Goal: Use online tool/utility: Utilize a website feature to perform a specific function

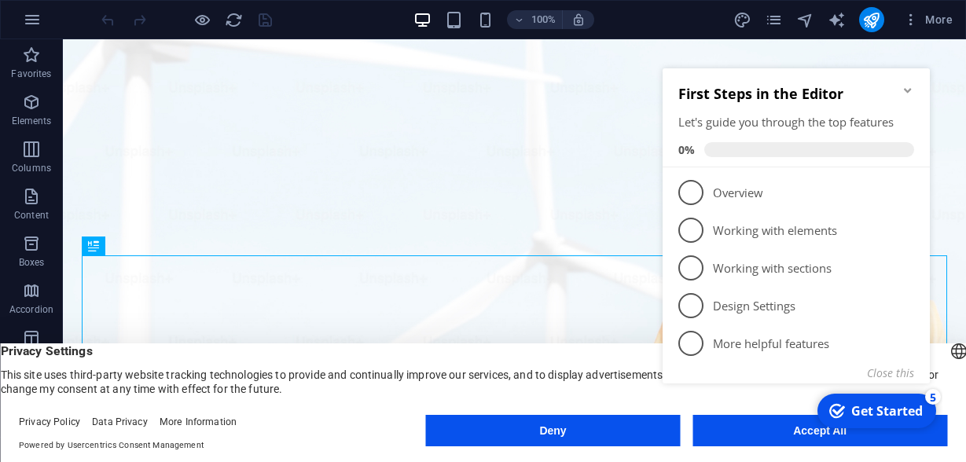
click at [904, 90] on icon "Minimize checklist" at bounding box center [907, 90] width 7 height 5
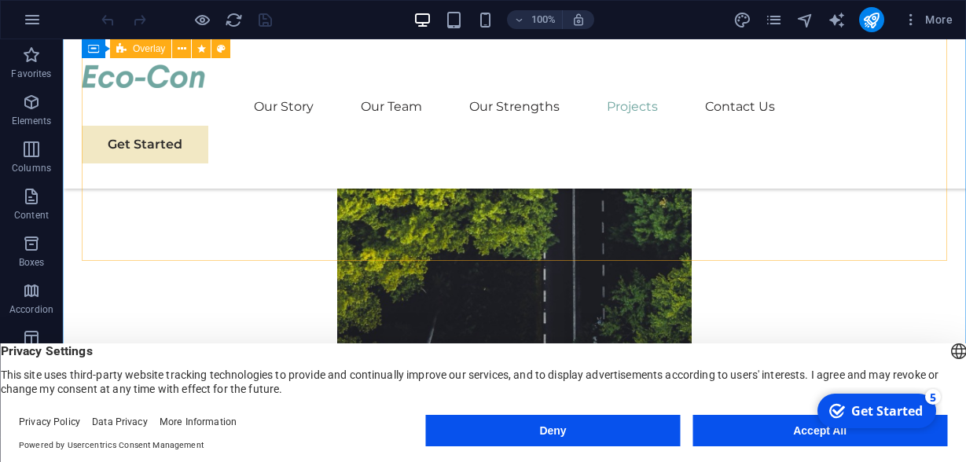
scroll to position [6704, 0]
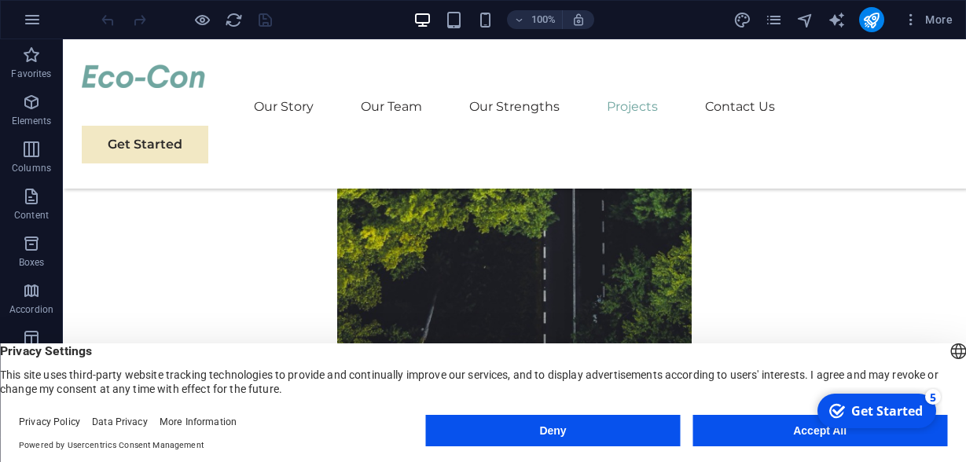
click at [765, 438] on button "Accept All" at bounding box center [819, 430] width 255 height 31
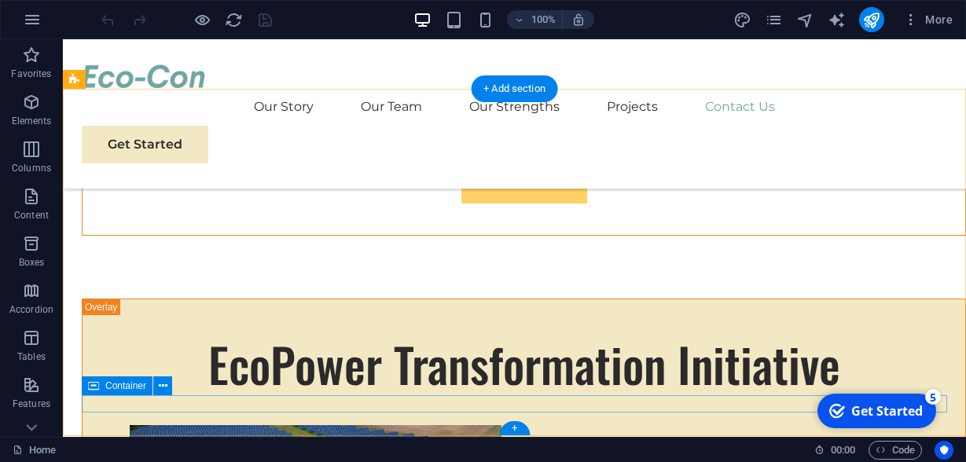
scroll to position [9216, 0]
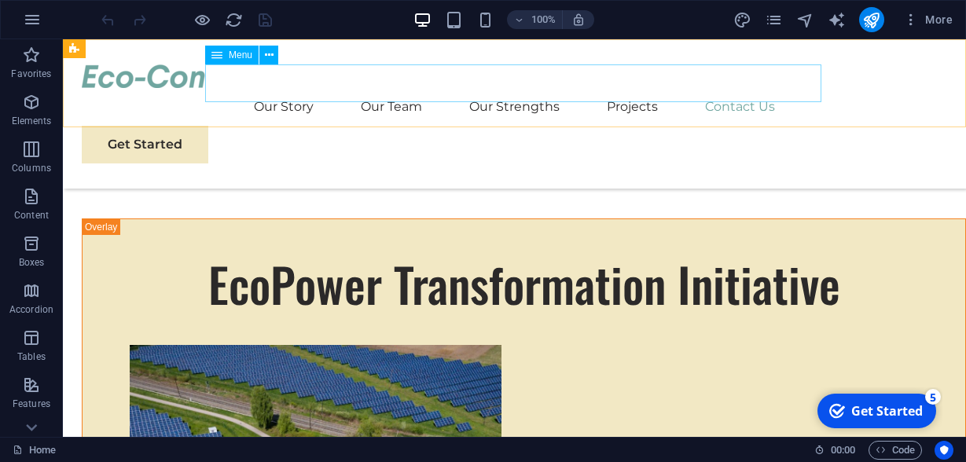
click at [614, 88] on nav "Our Story Our Team Our Strengths Projects Contact Us" at bounding box center [514, 107] width 865 height 38
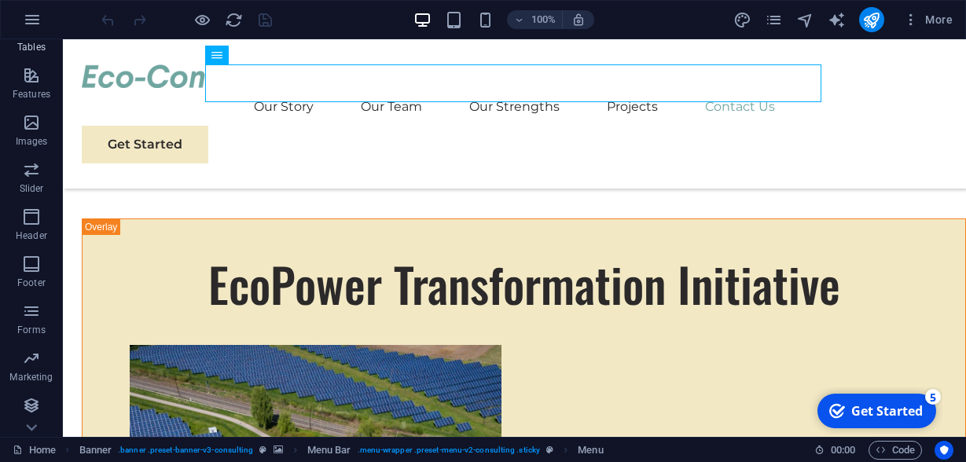
scroll to position [310, 0]
click at [35, 321] on span "Forms" at bounding box center [31, 321] width 63 height 38
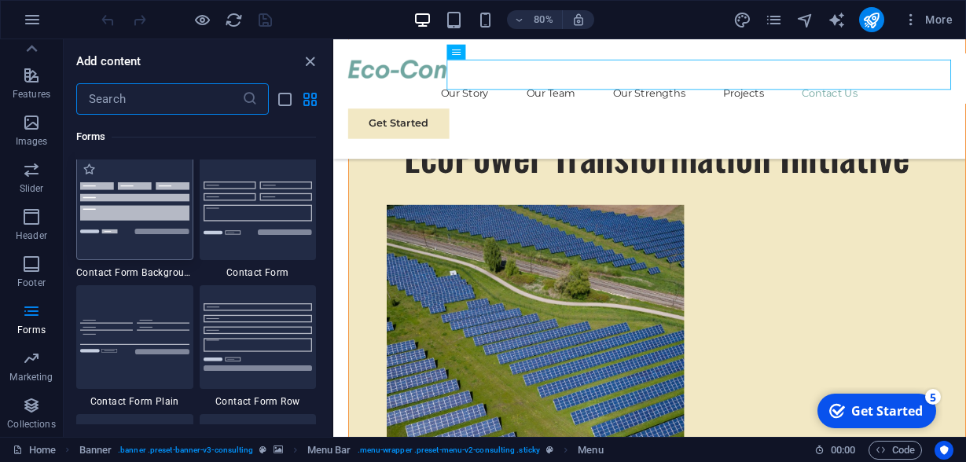
scroll to position [11472, 0]
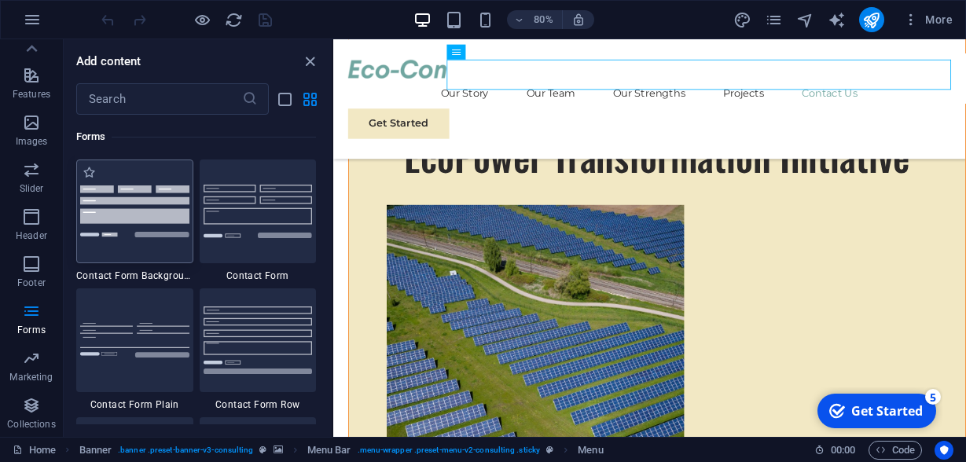
click at [151, 215] on div at bounding box center [134, 212] width 117 height 104
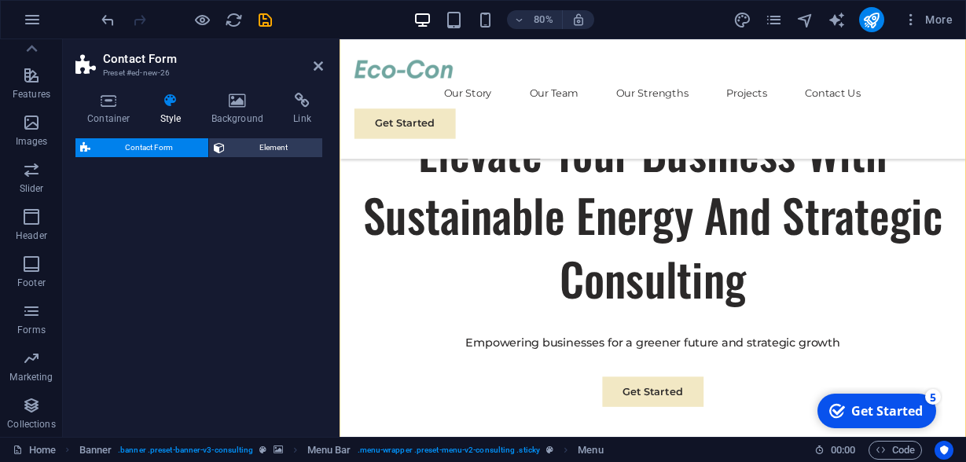
scroll to position [310, 0]
select select "rem"
select select "preset-contact-form-v3-background"
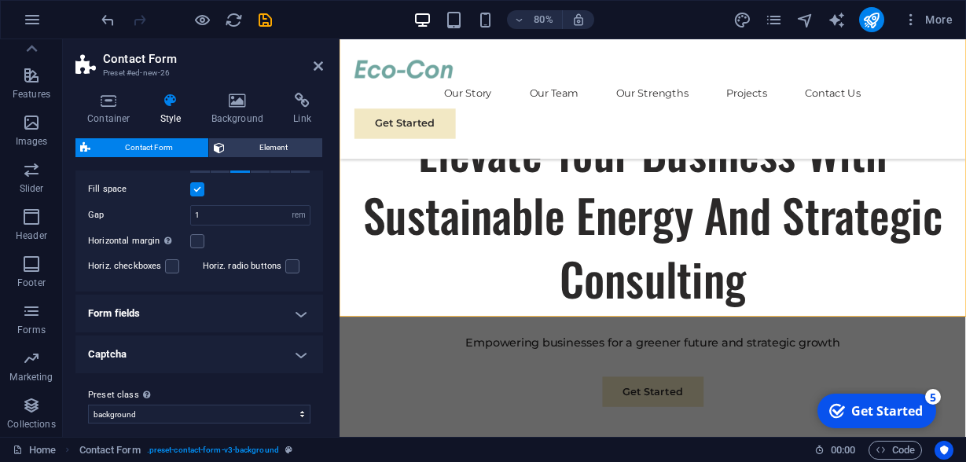
scroll to position [343, 0]
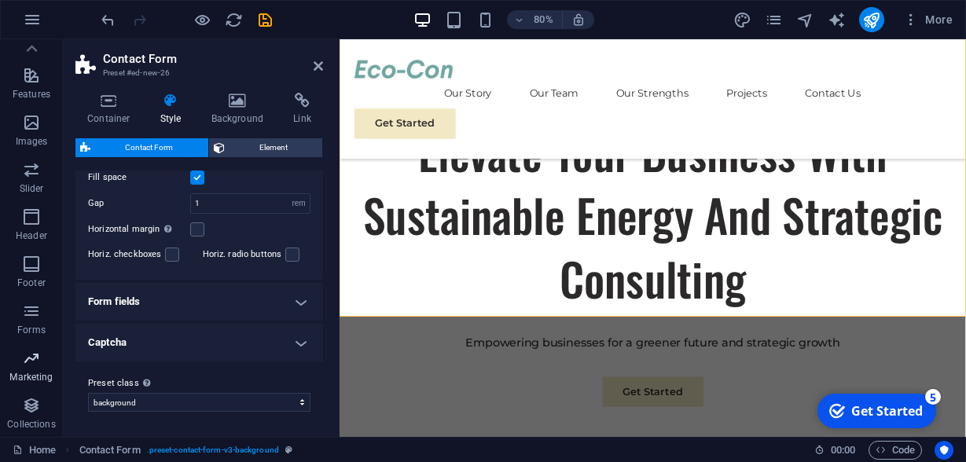
click at [35, 358] on icon "button" at bounding box center [31, 358] width 19 height 19
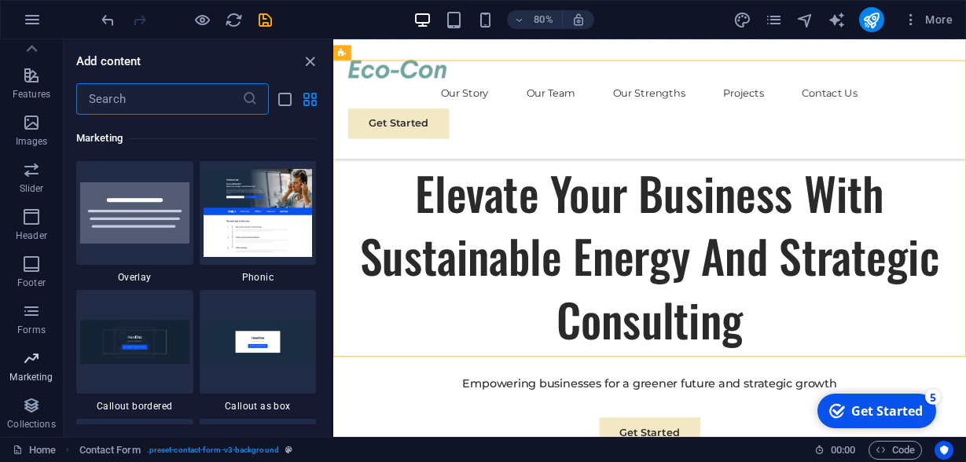
scroll to position [12799, 0]
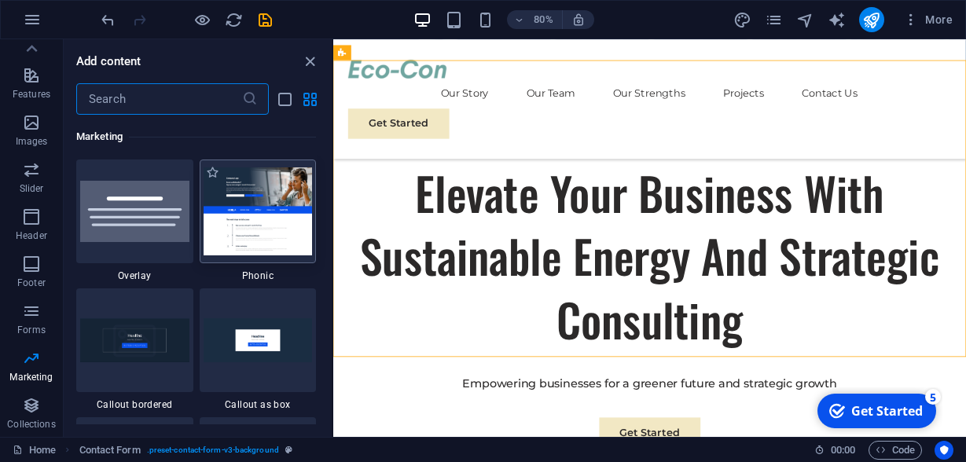
click at [242, 185] on img at bounding box center [258, 210] width 109 height 87
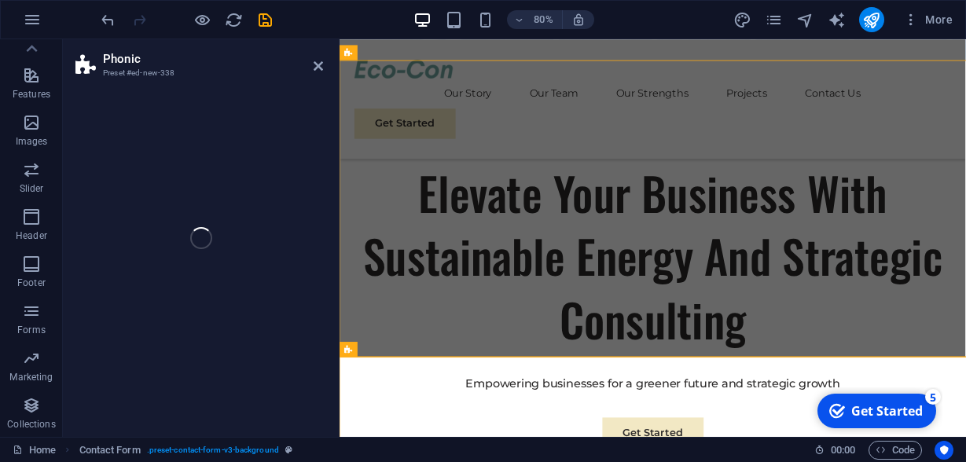
scroll to position [310, 0]
select select "%"
select select "rem"
select select "px"
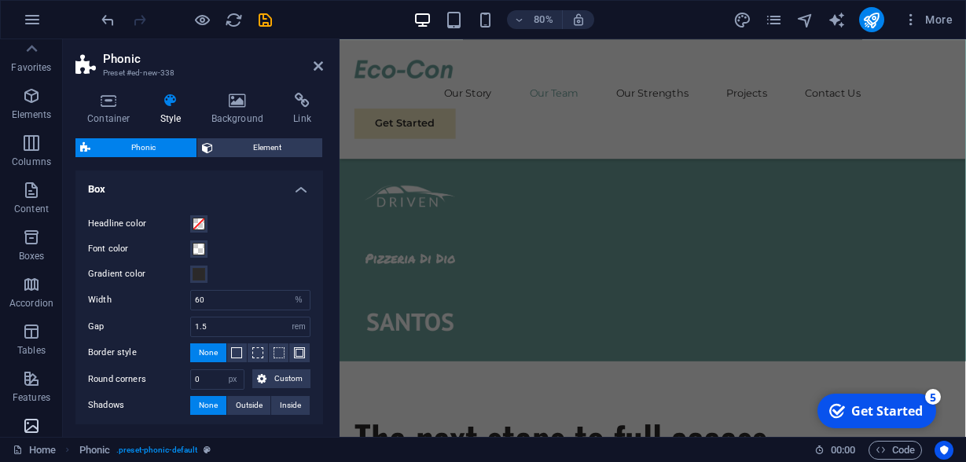
scroll to position [0, 0]
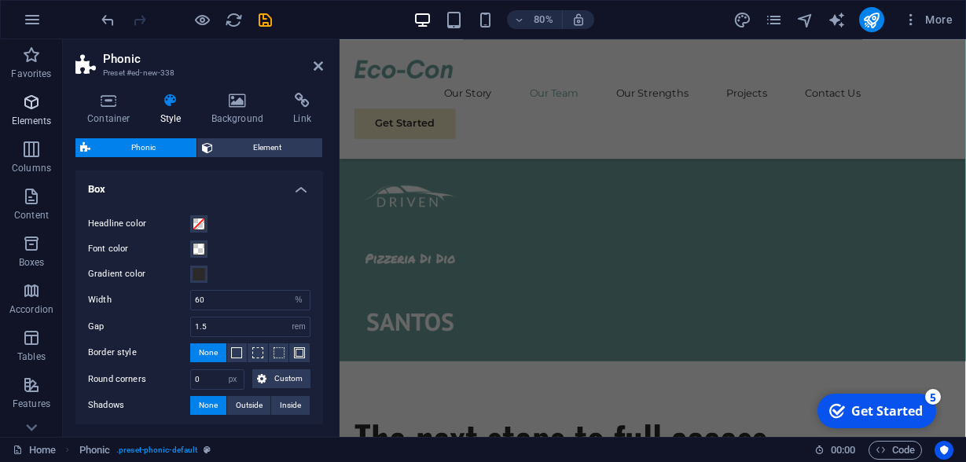
click at [29, 122] on p "Elements" at bounding box center [32, 121] width 40 height 13
